Goal: Obtain resource: Download file/media

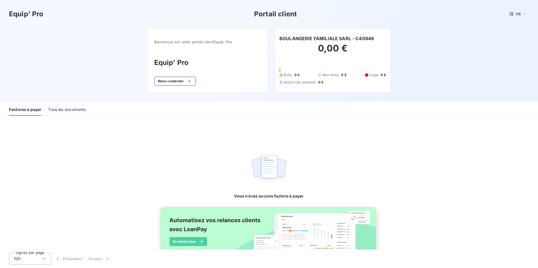
click at [68, 109] on div "Tous les documents" at bounding box center [66, 110] width 37 height 12
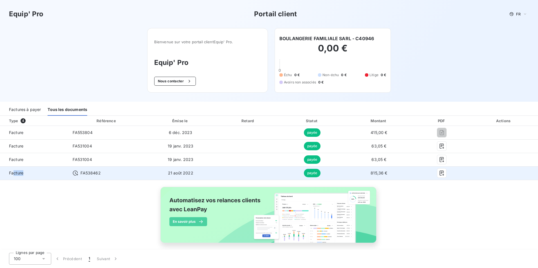
drag, startPoint x: 50, startPoint y: 177, endPoint x: 17, endPoint y: 170, distance: 33.9
click at [17, 170] on td "Facture" at bounding box center [34, 174] width 68 height 14
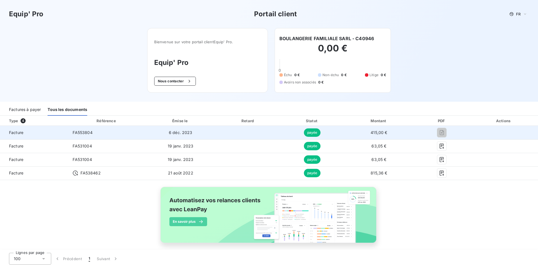
click at [93, 133] on td "FA553804" at bounding box center [106, 133] width 77 height 14
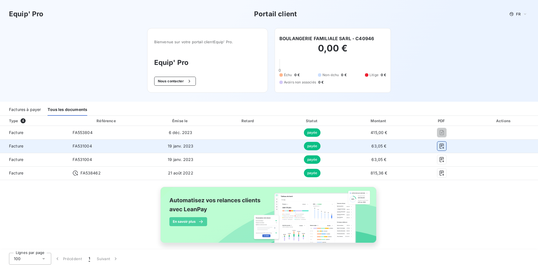
click at [439, 146] on icon "button" at bounding box center [442, 147] width 6 height 6
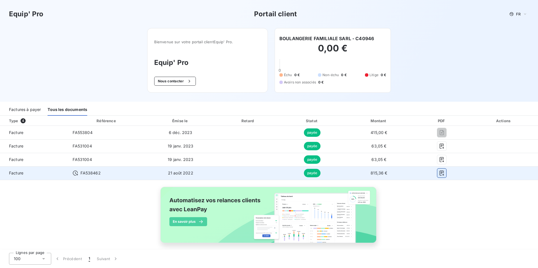
click at [439, 171] on icon "button" at bounding box center [442, 174] width 6 height 6
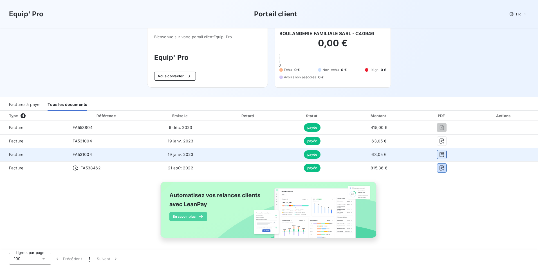
scroll to position [6, 0]
